Goal: Entertainment & Leisure: Consume media (video, audio)

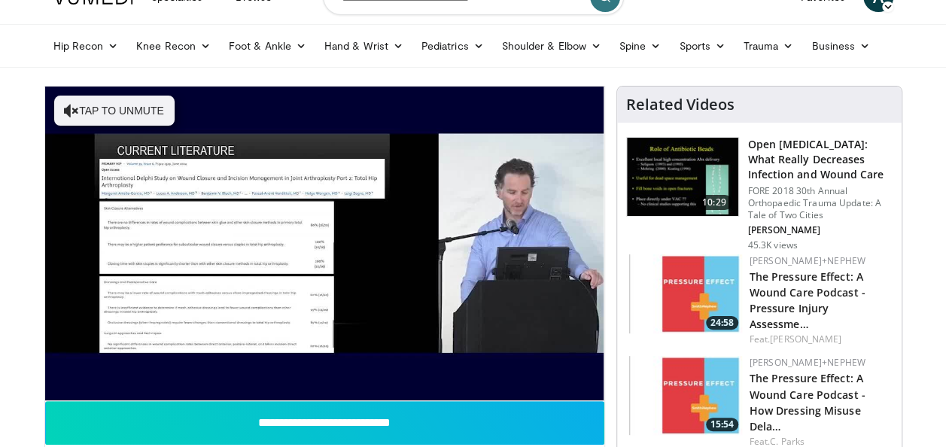
scroll to position [60, 0]
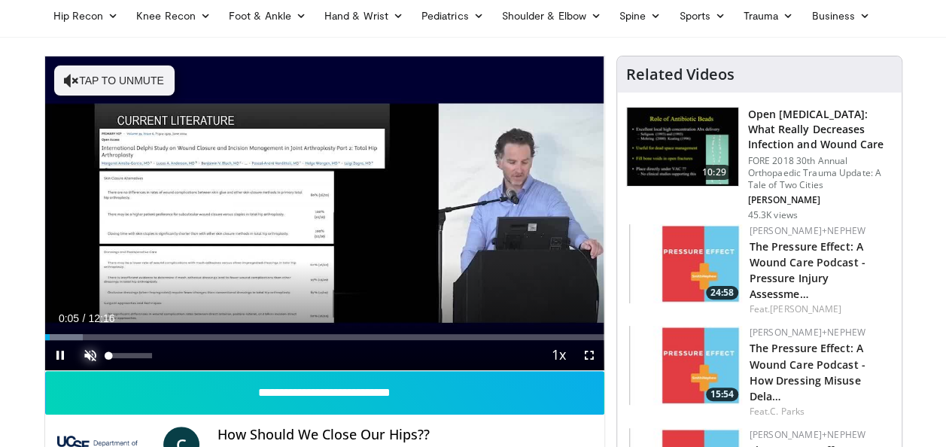
click at [90, 358] on span "Video Player" at bounding box center [90, 355] width 30 height 30
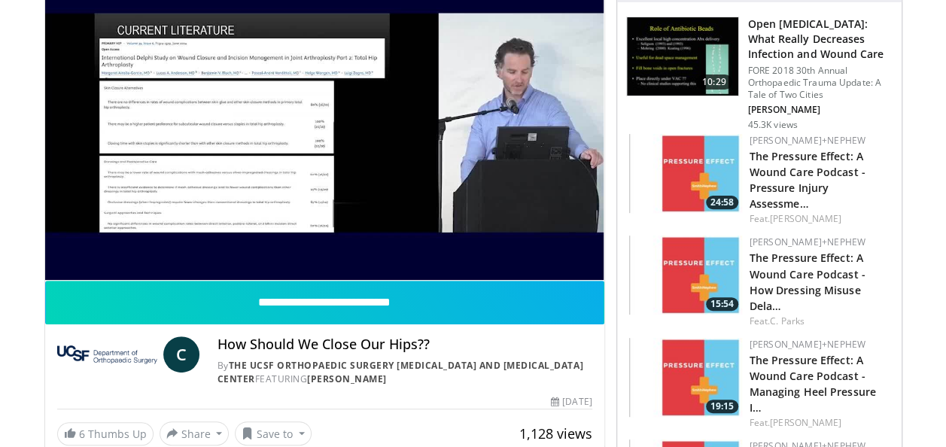
scroll to position [110, 0]
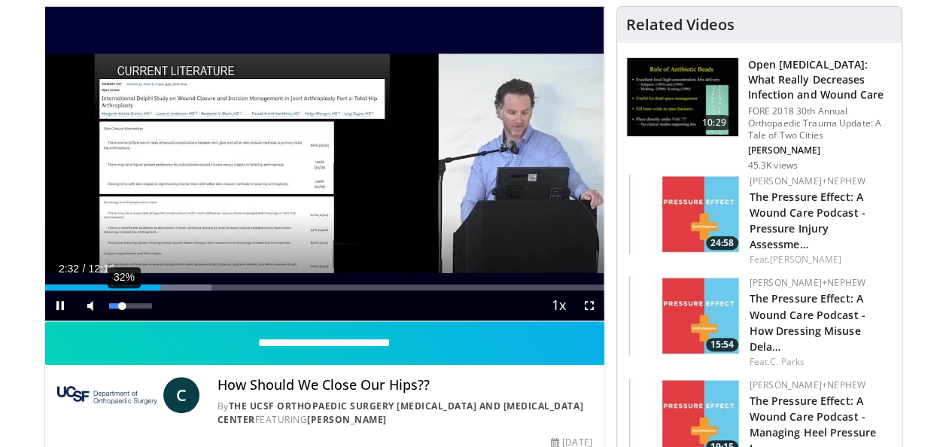
click at [122, 306] on div "32%" at bounding box center [130, 305] width 43 height 5
